Goal: Check status: Check status

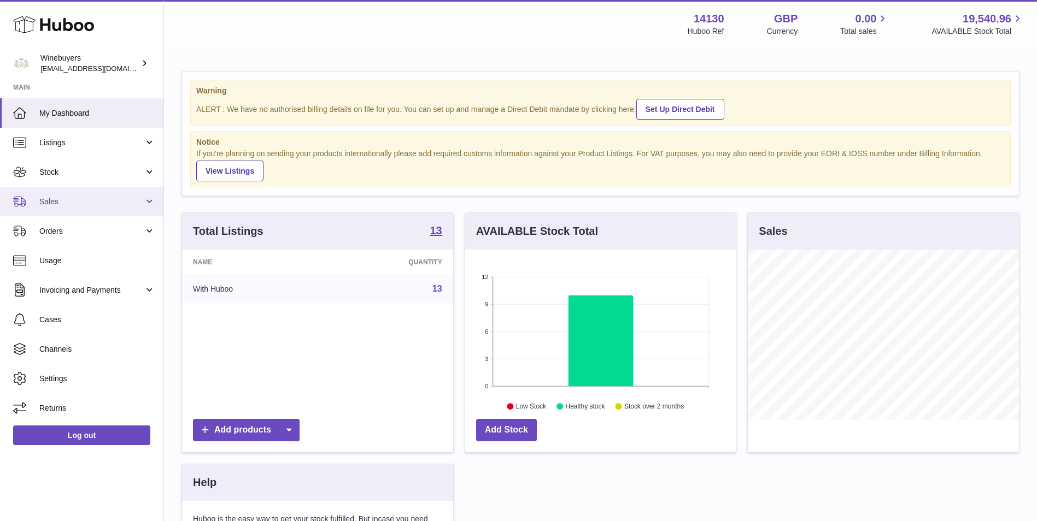
scroll to position [170, 270]
click at [90, 198] on span "Sales" at bounding box center [91, 202] width 104 height 10
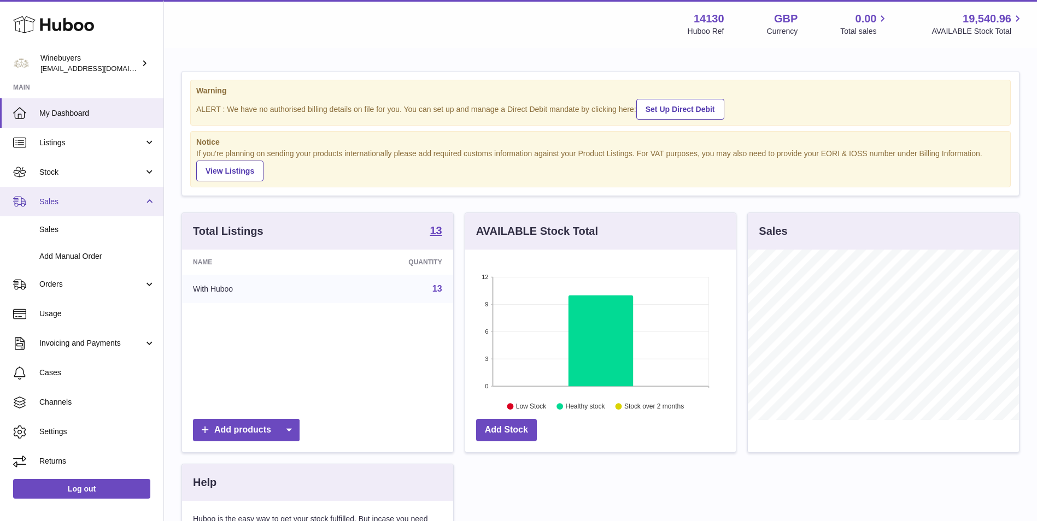
click at [94, 213] on link "Sales" at bounding box center [81, 202] width 163 height 30
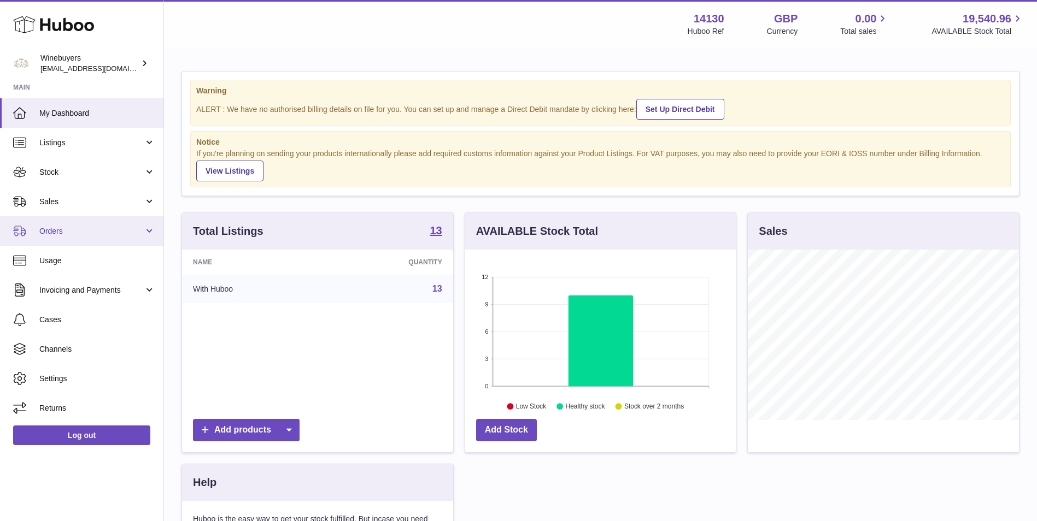
click at [99, 246] on ul "My Dashboard Listings Not with Huboo Listings with Huboo Bundles Stock Stock St…" at bounding box center [81, 260] width 163 height 325
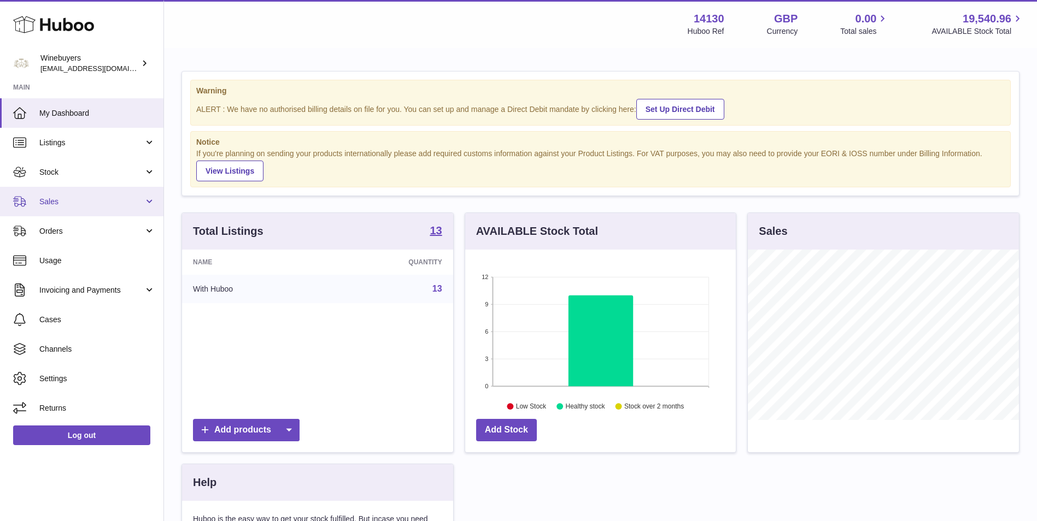
click at [89, 199] on span "Sales" at bounding box center [91, 202] width 104 height 10
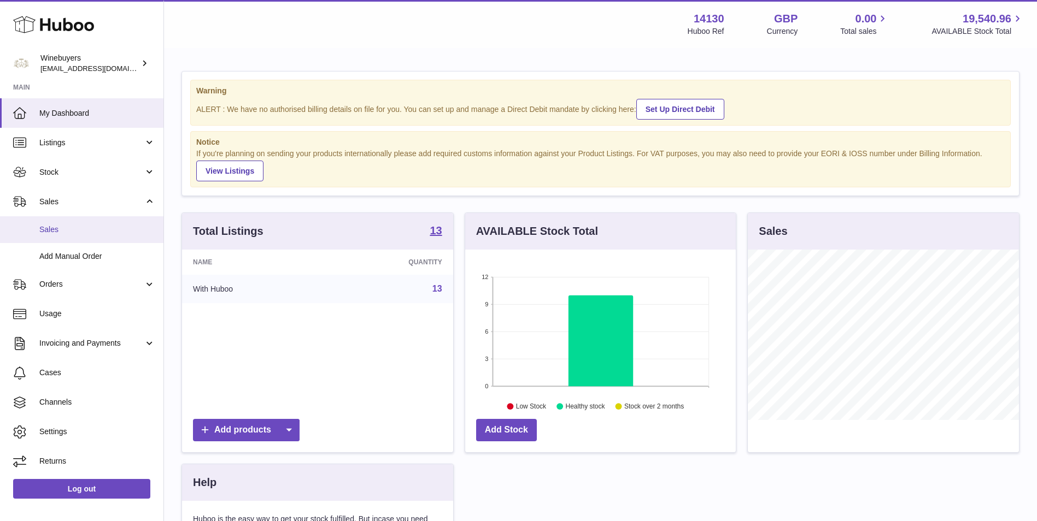
click at [86, 219] on link "Sales" at bounding box center [81, 229] width 163 height 27
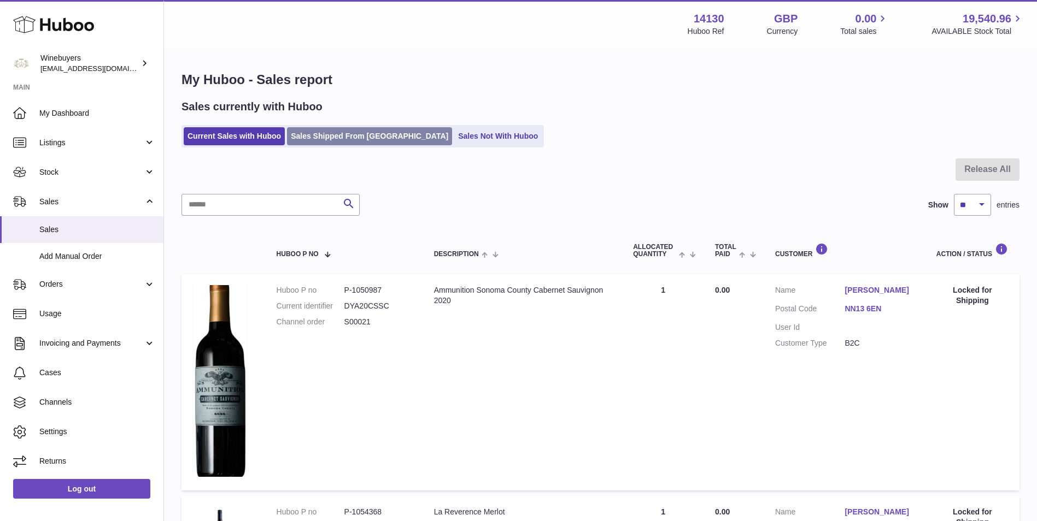
click at [340, 132] on link "Sales Shipped From Huboo" at bounding box center [369, 136] width 165 height 18
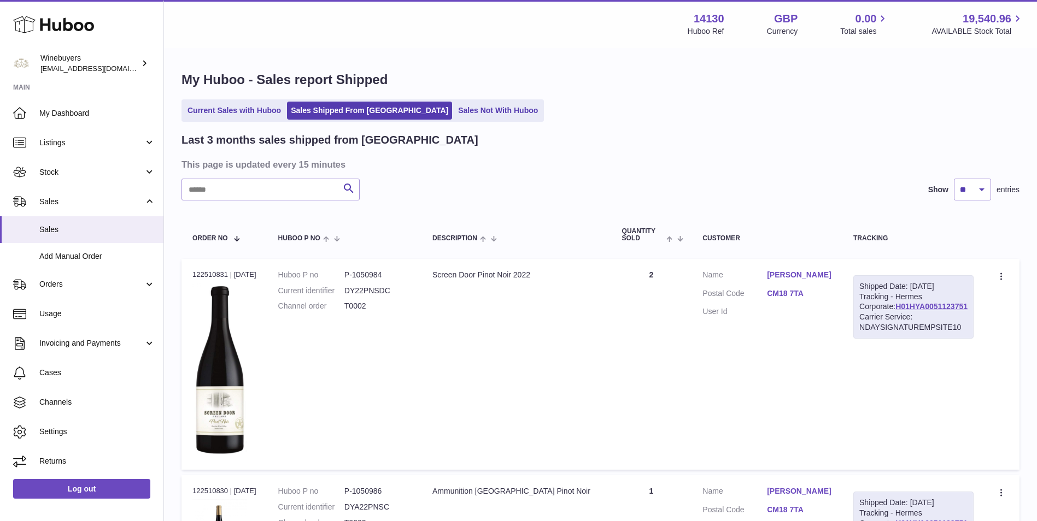
click at [251, 101] on ul "Current Sales with Huboo Sales Shipped From Huboo Sales Not With Huboo" at bounding box center [362, 110] width 362 height 22
click at [258, 114] on link "Current Sales with Huboo" at bounding box center [234, 111] width 101 height 18
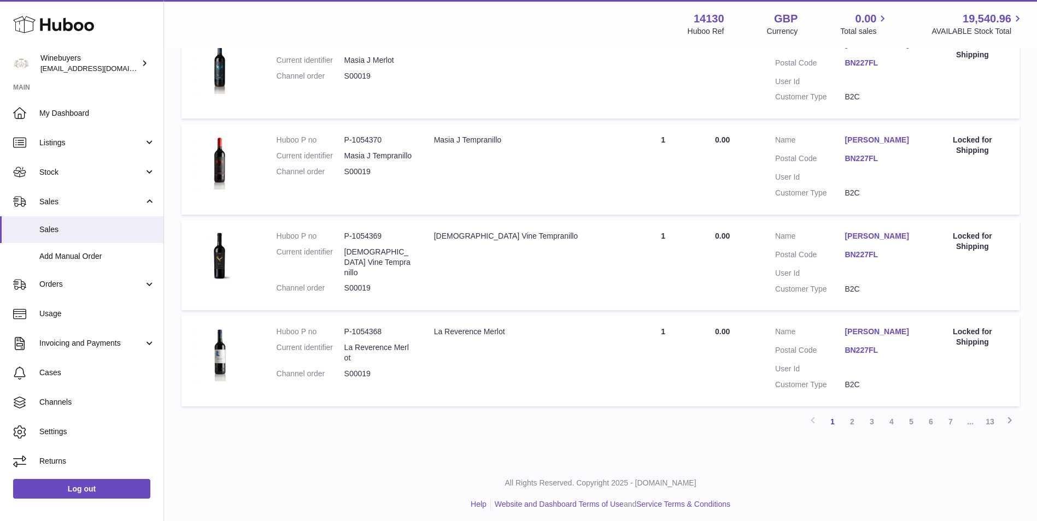
scroll to position [952, 0]
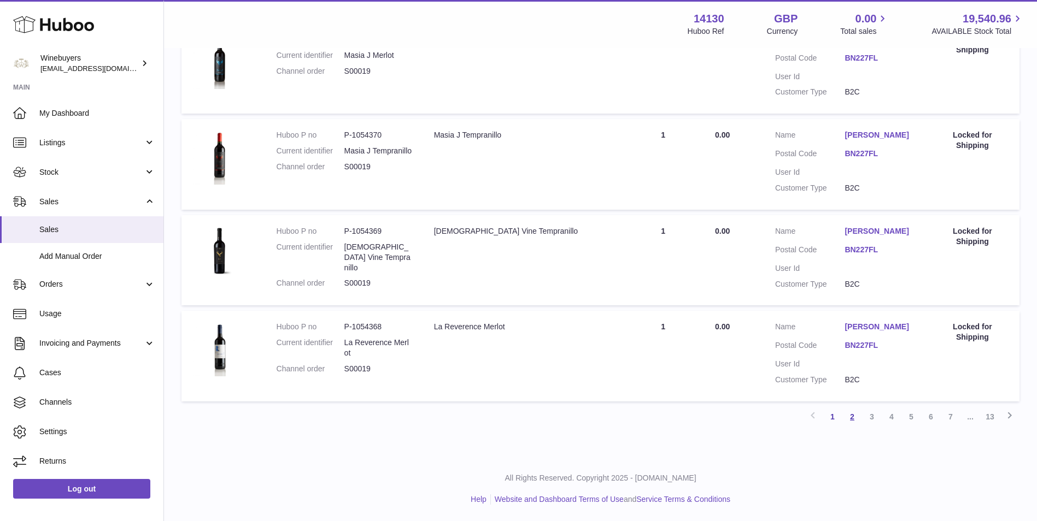
click at [851, 419] on link "2" at bounding box center [852, 417] width 20 height 20
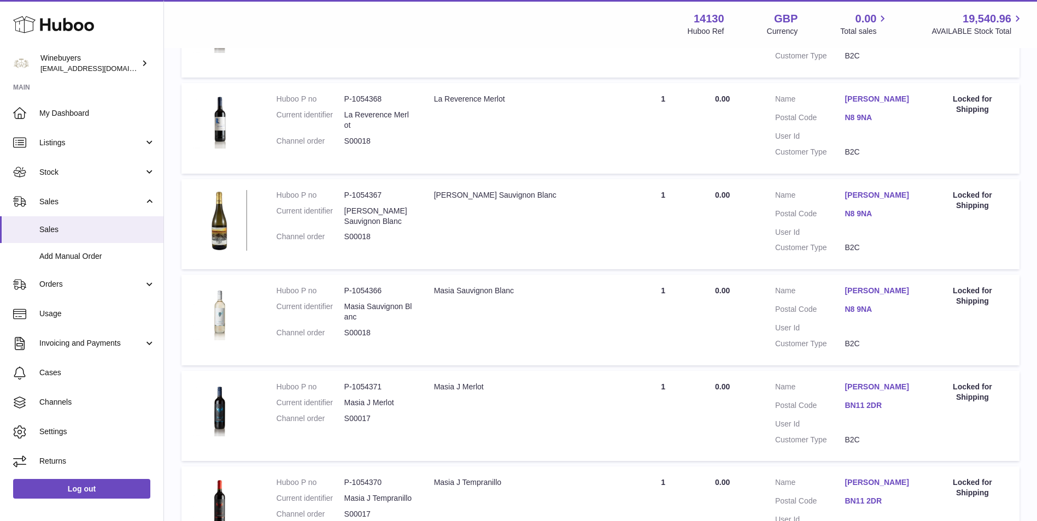
scroll to position [827, 0]
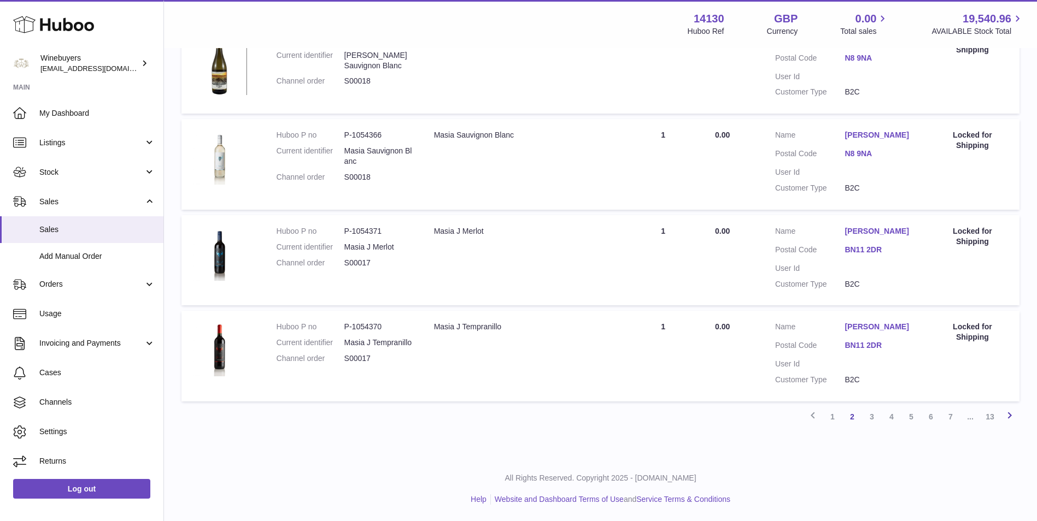
click at [1014, 414] on icon at bounding box center [1009, 416] width 13 height 14
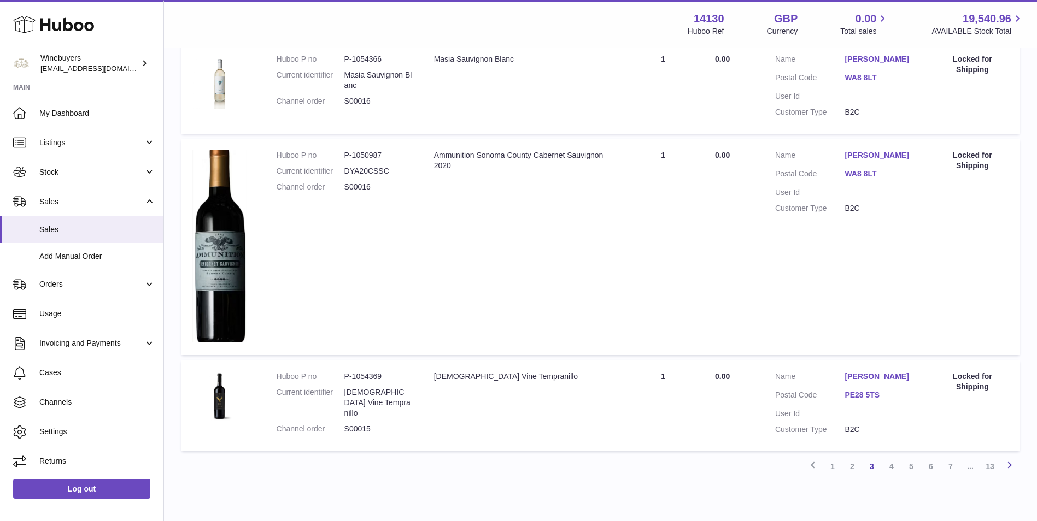
scroll to position [1088, 0]
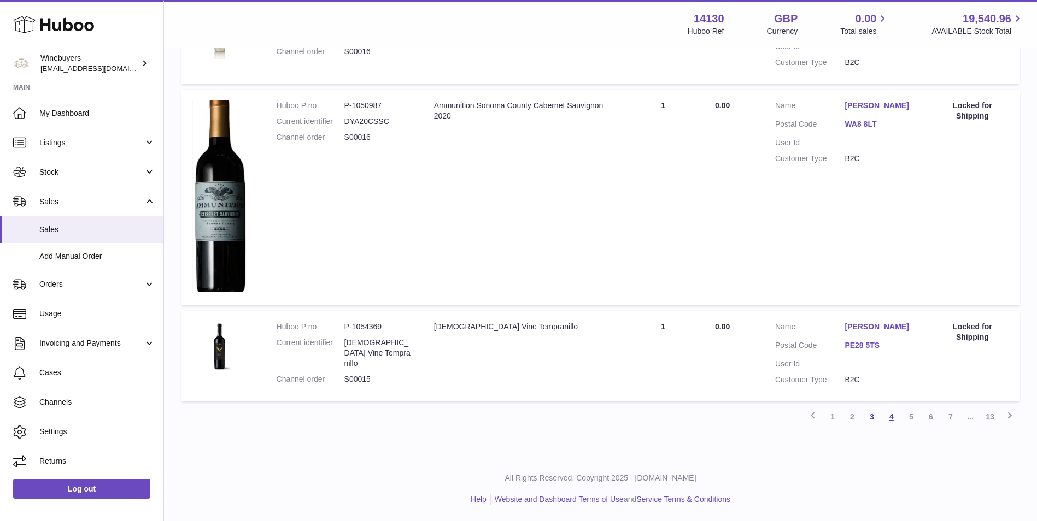
click at [893, 419] on link "4" at bounding box center [891, 417] width 20 height 20
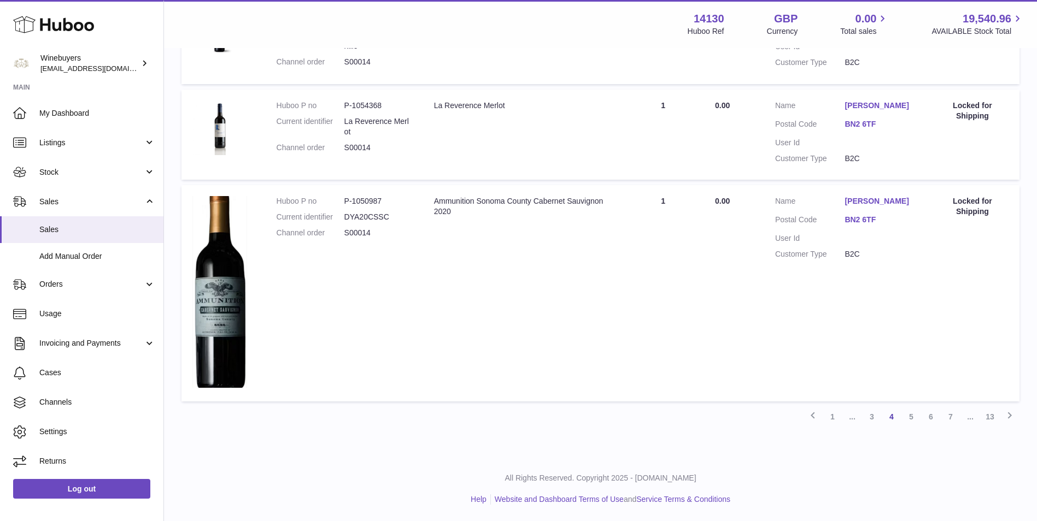
scroll to position [1045, 0]
click at [1009, 418] on icon at bounding box center [1009, 416] width 13 height 14
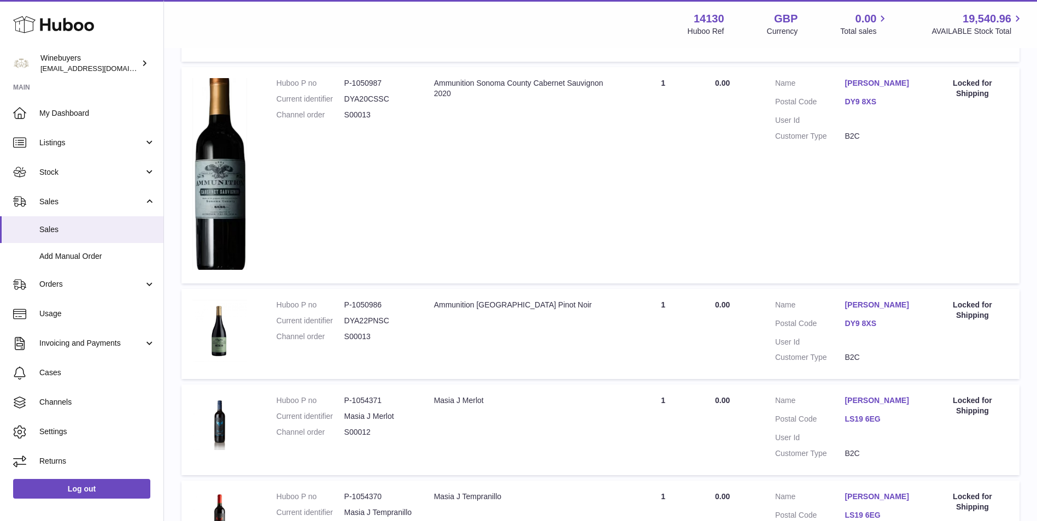
scroll to position [963, 0]
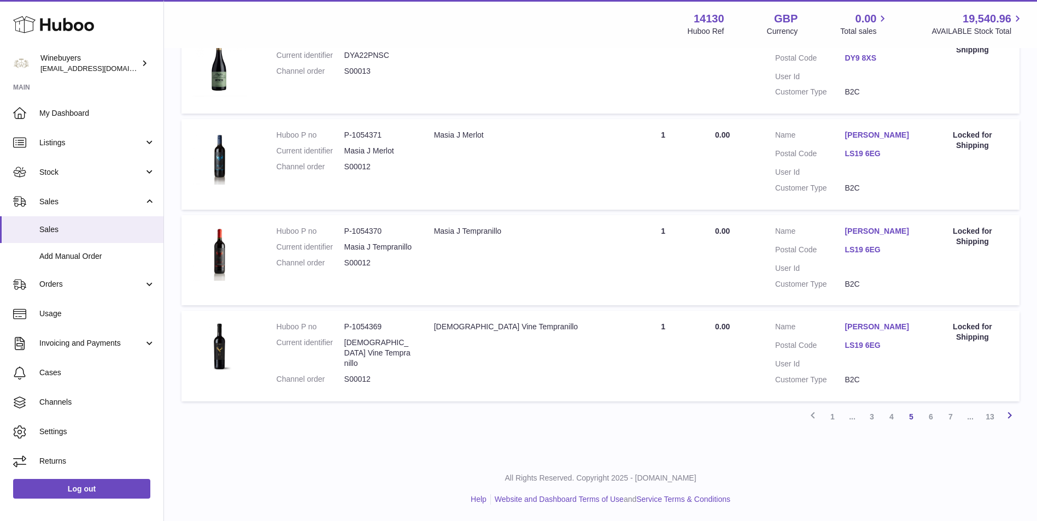
click at [1011, 419] on icon at bounding box center [1009, 416] width 13 height 14
